Goal: Entertainment & Leisure: Consume media (video, audio)

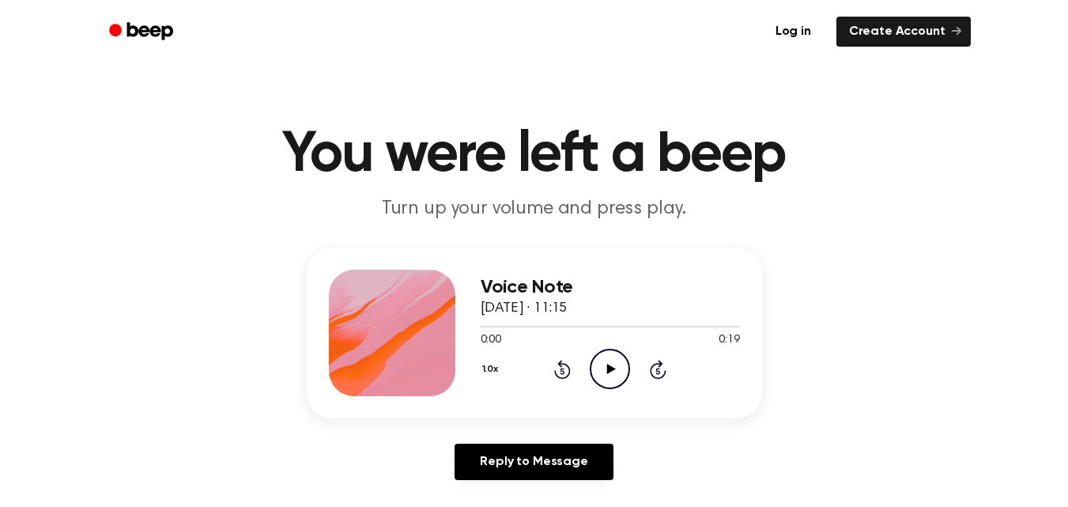
click at [615, 374] on icon "Play Audio" at bounding box center [610, 369] width 40 height 40
click at [607, 366] on icon at bounding box center [609, 369] width 7 height 10
click at [608, 371] on icon at bounding box center [611, 369] width 9 height 10
